Goal: Task Accomplishment & Management: Complete application form

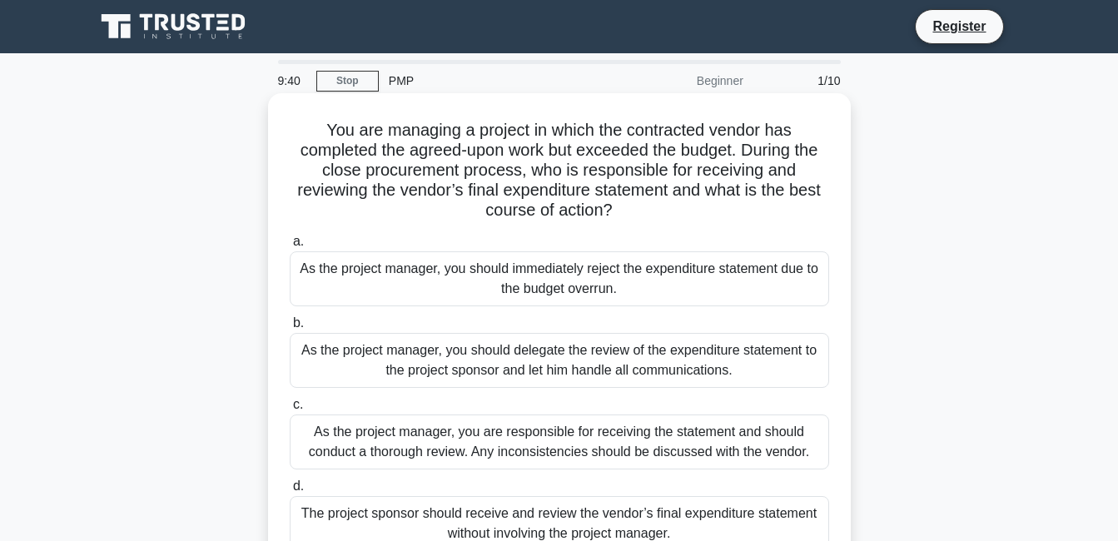
click at [418, 364] on div "As the project manager, you should delegate the review of the expenditure state…" at bounding box center [559, 360] width 539 height 55
click at [290, 329] on input "b. As the project manager, you should delegate the review of the expenditure st…" at bounding box center [290, 323] width 0 height 11
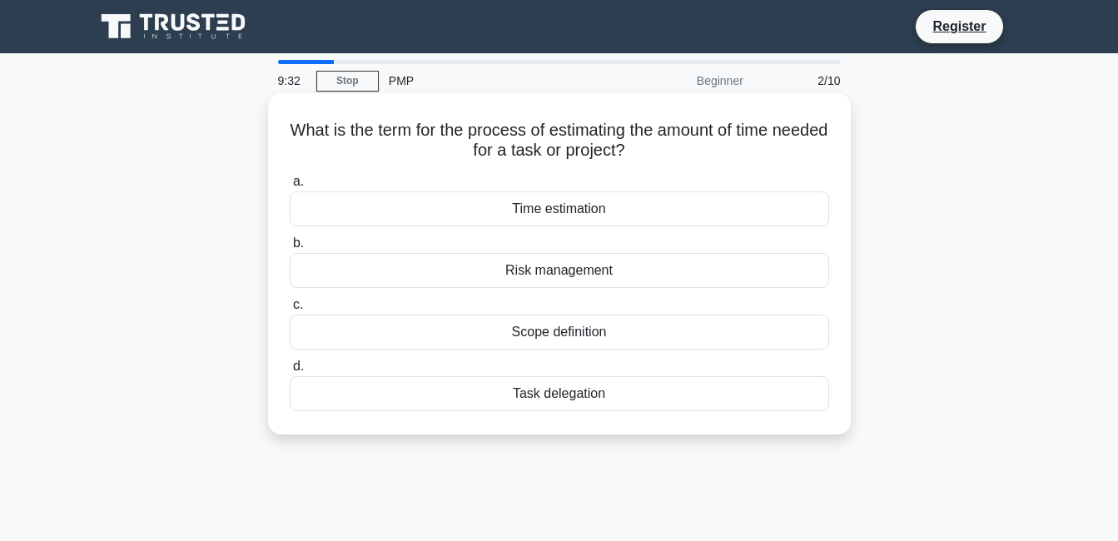
click at [457, 333] on div "Scope definition" at bounding box center [559, 332] width 539 height 35
click at [290, 310] on input "c. Scope definition" at bounding box center [290, 305] width 0 height 11
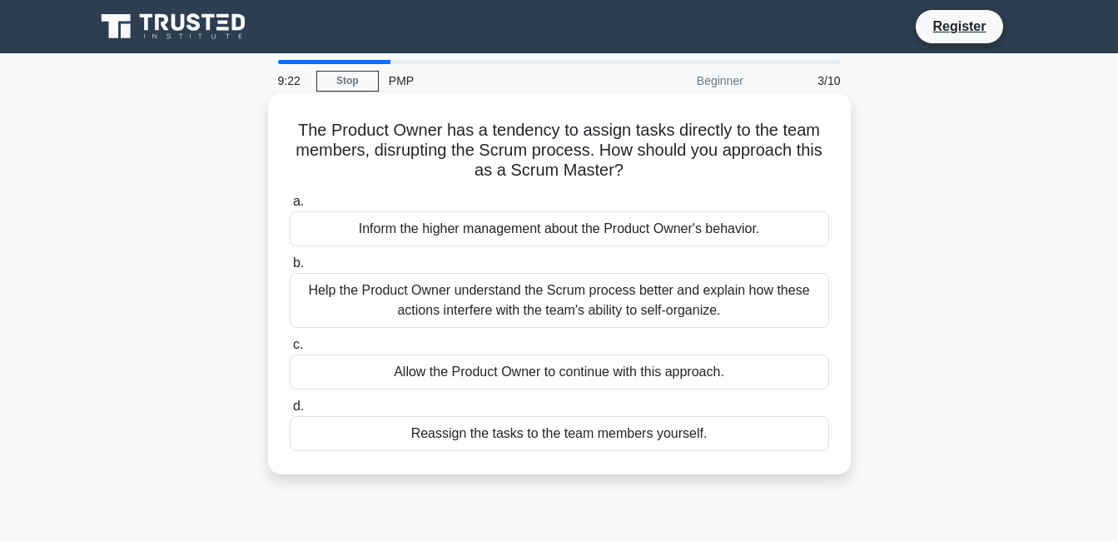
click at [553, 179] on h5 "The Product Owner has a tendency to assign tasks directly to the team members, …" at bounding box center [559, 151] width 543 height 62
click at [525, 303] on div "Help the Product Owner understand the Scrum process better and explain how thes…" at bounding box center [559, 300] width 539 height 55
click at [290, 269] on input "b. Help the Product Owner understand the Scrum process better and explain how t…" at bounding box center [290, 263] width 0 height 11
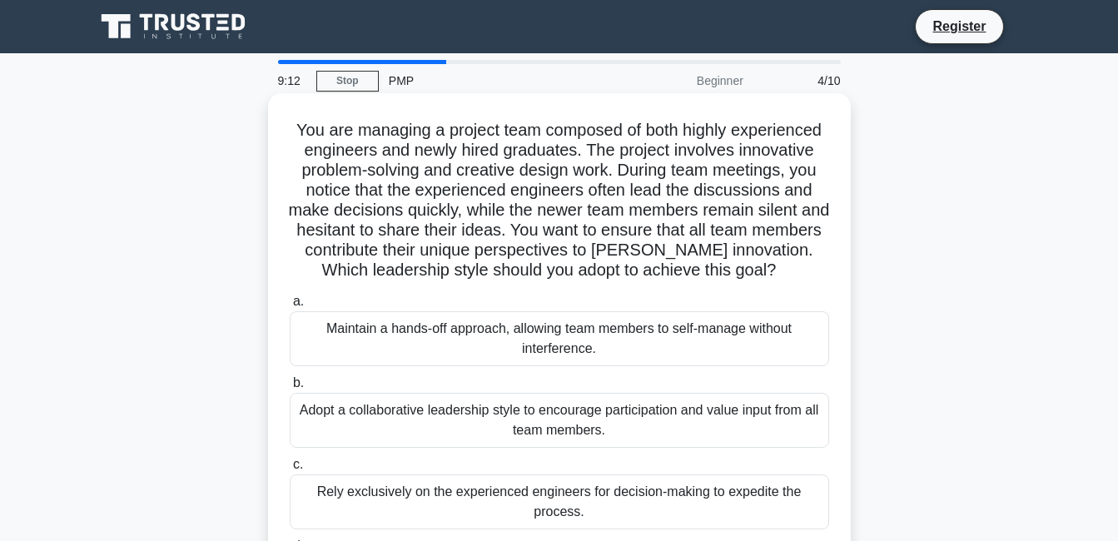
click at [519, 389] on label "b. Adopt a collaborative leadership style to encourage participation and value …" at bounding box center [559, 410] width 539 height 75
click at [290, 389] on input "b. Adopt a collaborative leadership style to encourage participation and value …" at bounding box center [290, 383] width 0 height 11
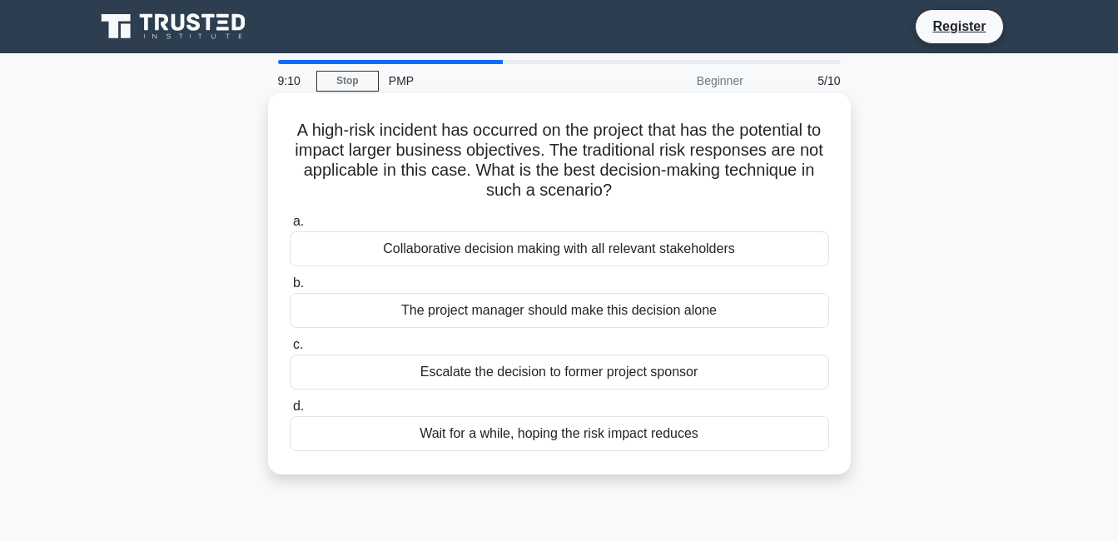
click at [542, 383] on div "Escalate the decision to former project sponsor" at bounding box center [559, 372] width 539 height 35
click at [290, 350] on input "c. Escalate the decision to former project sponsor" at bounding box center [290, 345] width 0 height 11
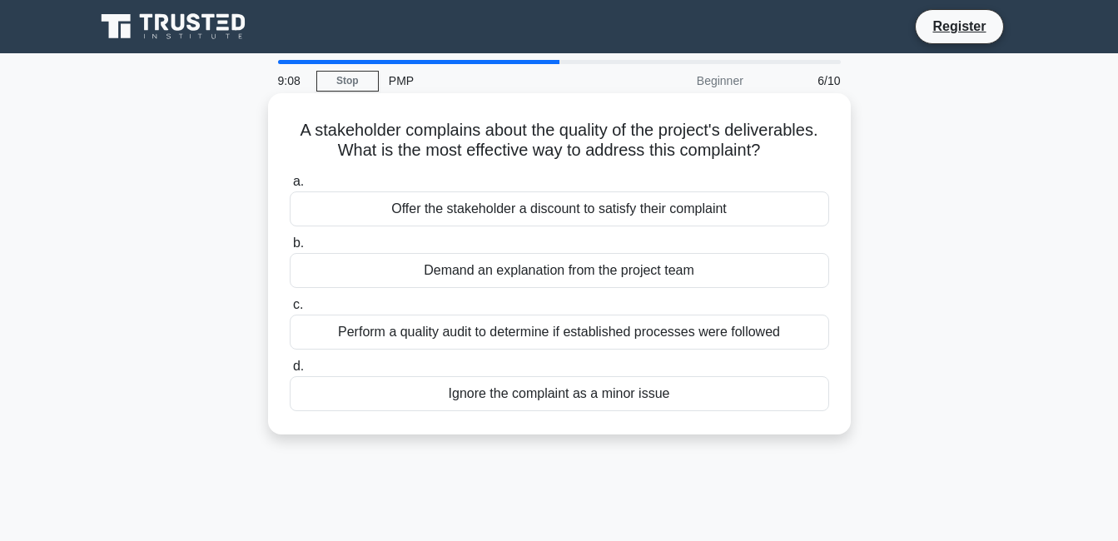
click at [528, 226] on div "Offer the stakeholder a discount to satisfy their complaint" at bounding box center [559, 208] width 539 height 35
click at [290, 187] on input "a. Offer the stakeholder a discount to satisfy their complaint" at bounding box center [290, 181] width 0 height 11
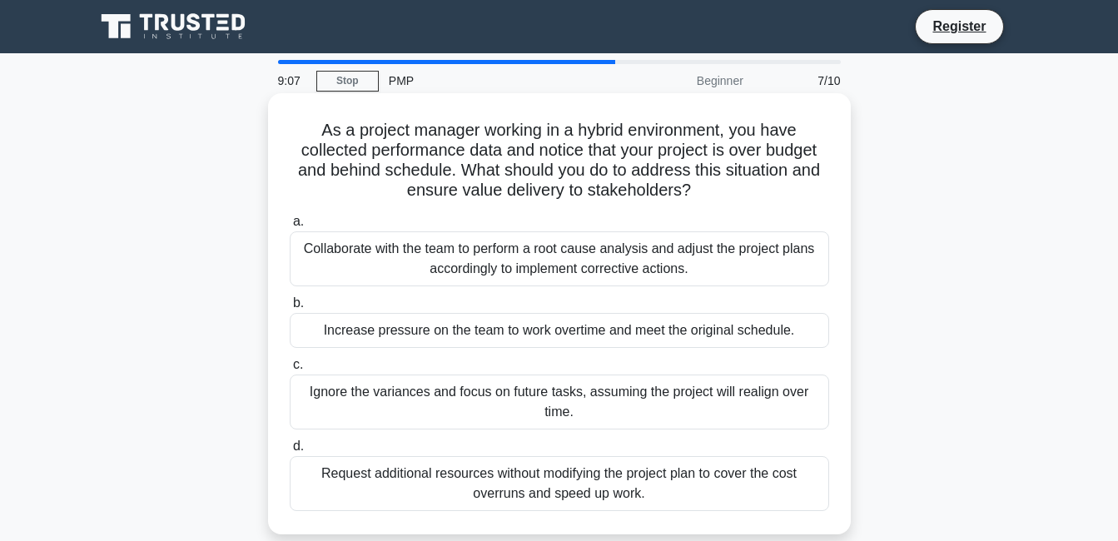
click at [524, 320] on div "Increase pressure on the team to work overtime and meet the original schedule." at bounding box center [559, 330] width 539 height 35
click at [290, 309] on input "b. Increase pressure on the team to work overtime and meet the original schedul…" at bounding box center [290, 303] width 0 height 11
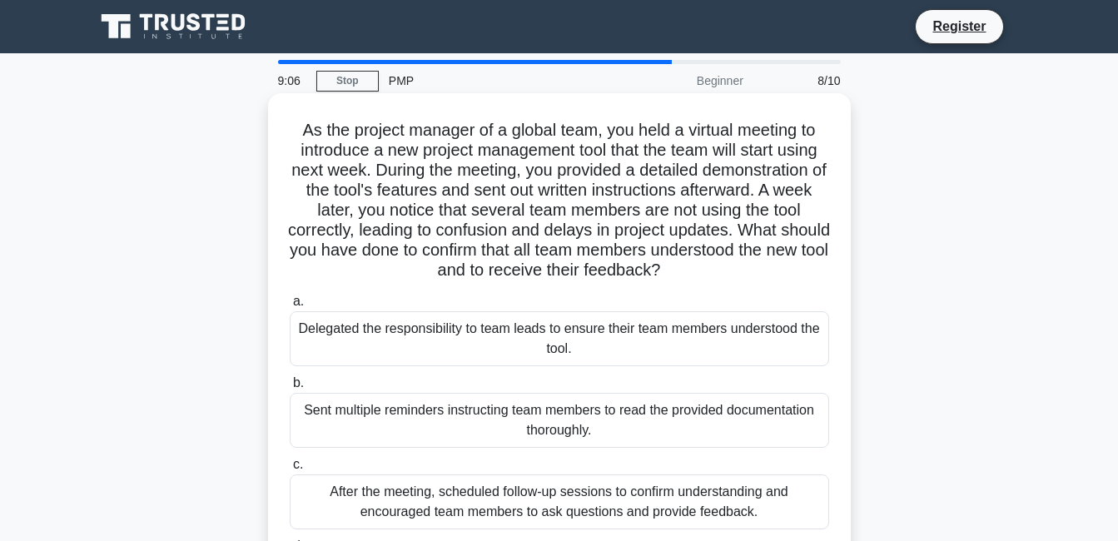
click at [536, 478] on div "After the meeting, scheduled follow-up sessions to confirm understanding and en…" at bounding box center [559, 501] width 539 height 55
click at [290, 470] on input "c. After the meeting, scheduled follow-up sessions to confirm understanding and…" at bounding box center [290, 464] width 0 height 11
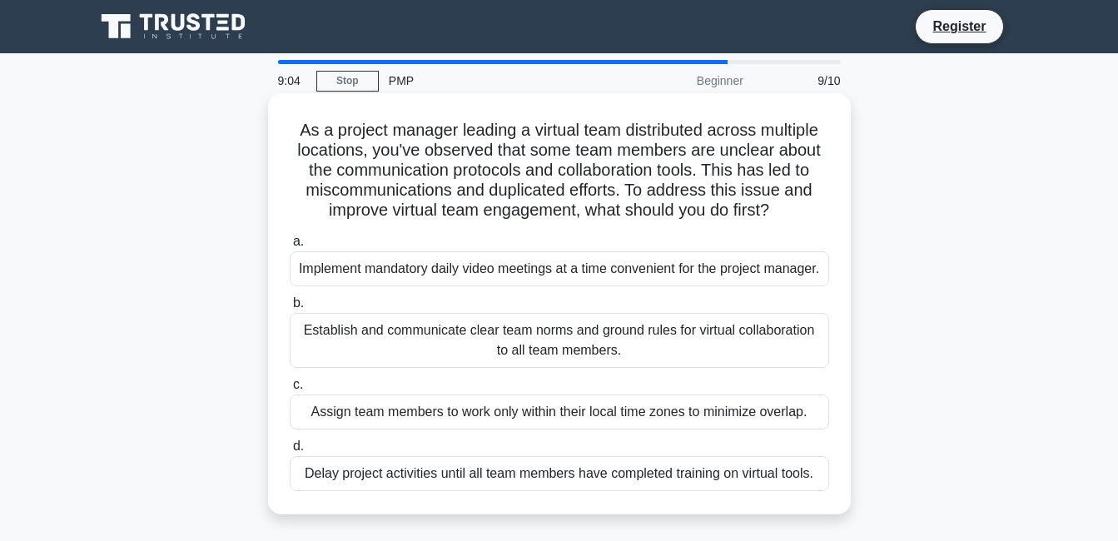
click at [560, 368] on div "Establish and communicate clear team norms and ground rules for virtual collabo…" at bounding box center [559, 340] width 539 height 55
click at [290, 309] on input "b. Establish and communicate clear team norms and ground rules for virtual coll…" at bounding box center [290, 303] width 0 height 11
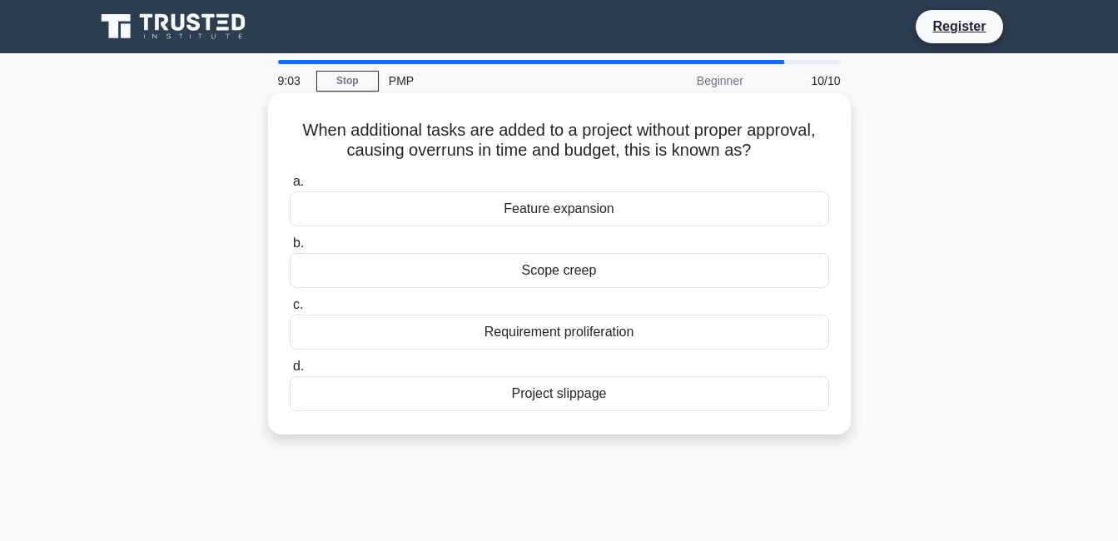
click at [577, 275] on div "Scope creep" at bounding box center [559, 270] width 539 height 35
click at [290, 249] on input "b. Scope creep" at bounding box center [290, 243] width 0 height 11
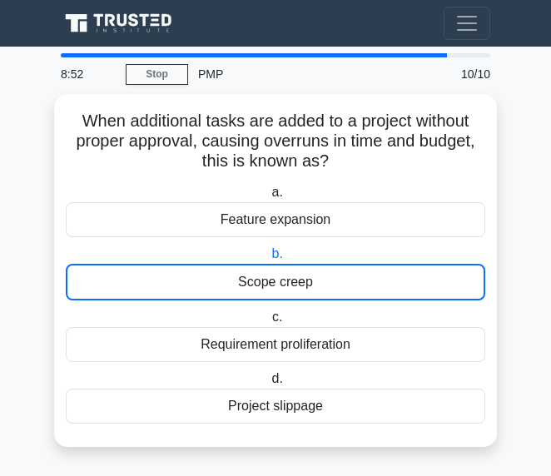
click at [357, 72] on div "PMP" at bounding box center [306, 73] width 237 height 33
drag, startPoint x: 357, startPoint y: 72, endPoint x: 501, endPoint y: -46, distance: 185.8
click at [501, 0] on html "Register 8:49 Stop PMP" at bounding box center [275, 238] width 551 height 477
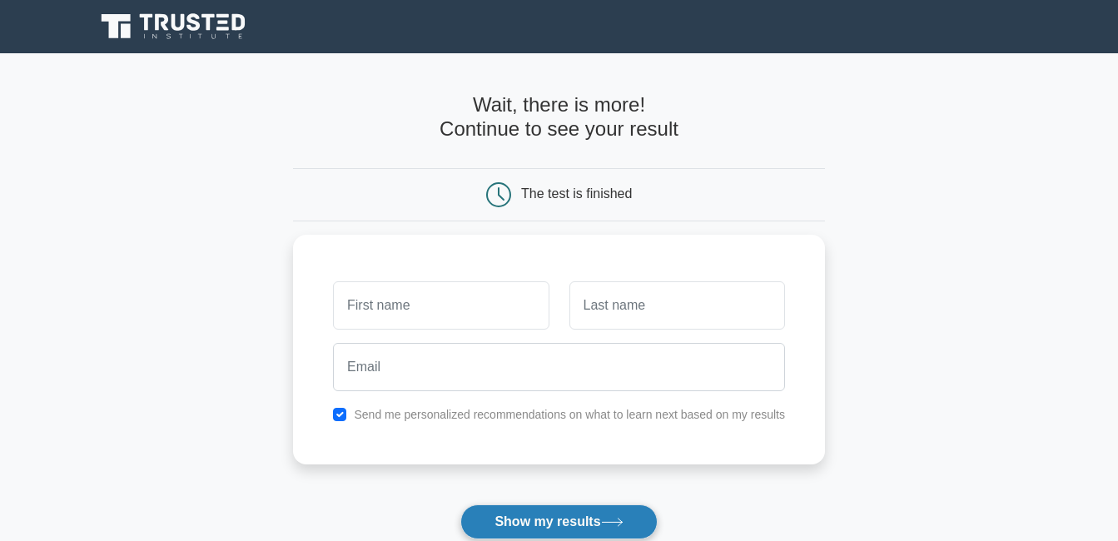
click at [507, 509] on button "Show my results" at bounding box center [558, 521] width 196 height 35
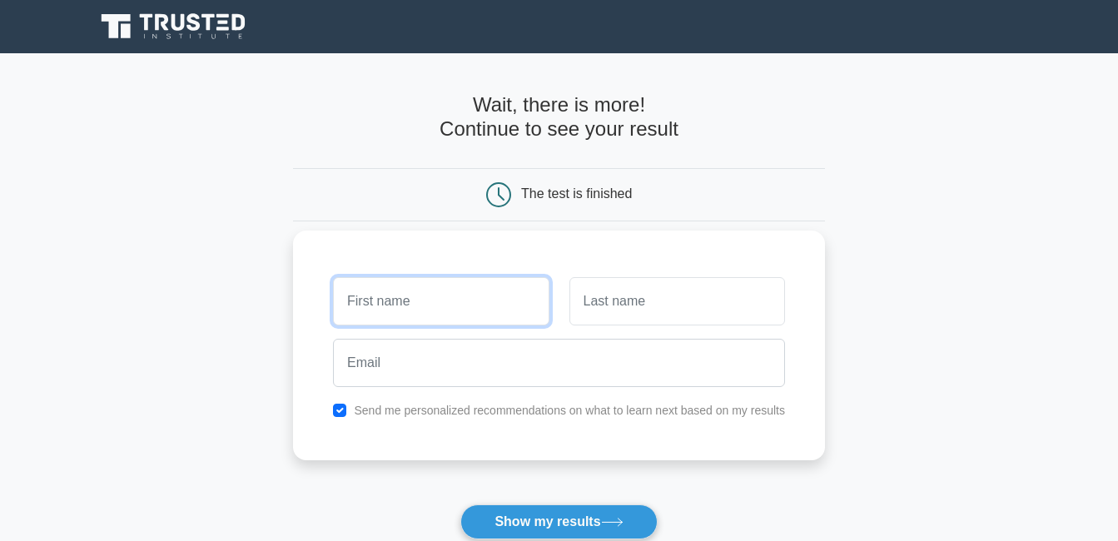
click at [429, 306] on input "text" at bounding box center [441, 301] width 216 height 48
type input "jj"
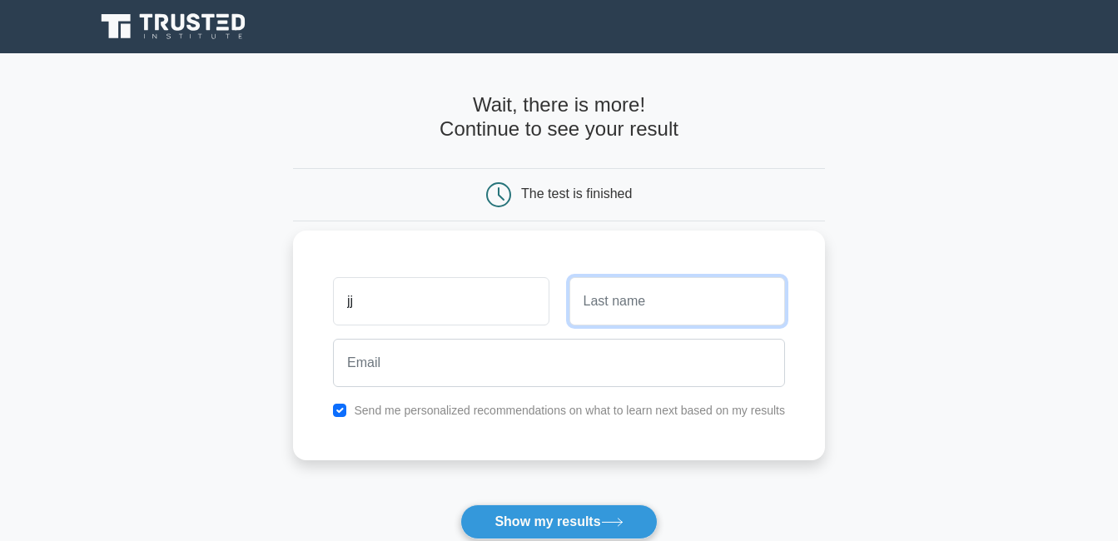
click at [619, 316] on input "text" at bounding box center [677, 301] width 216 height 48
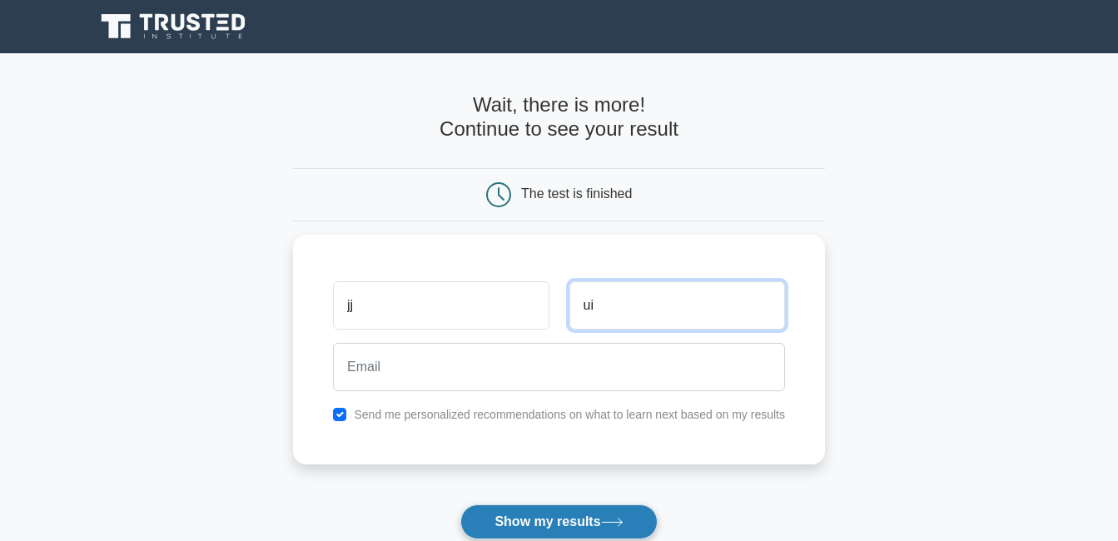
type input "ui"
click at [533, 538] on button "Show my results" at bounding box center [558, 521] width 196 height 35
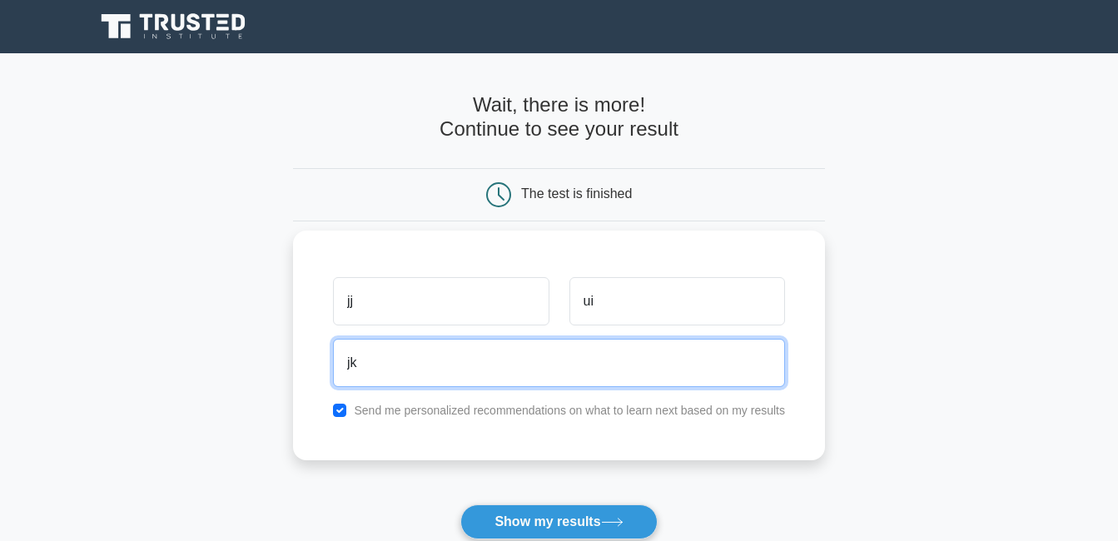
type input "j"
